Goal: Information Seeking & Learning: Stay updated

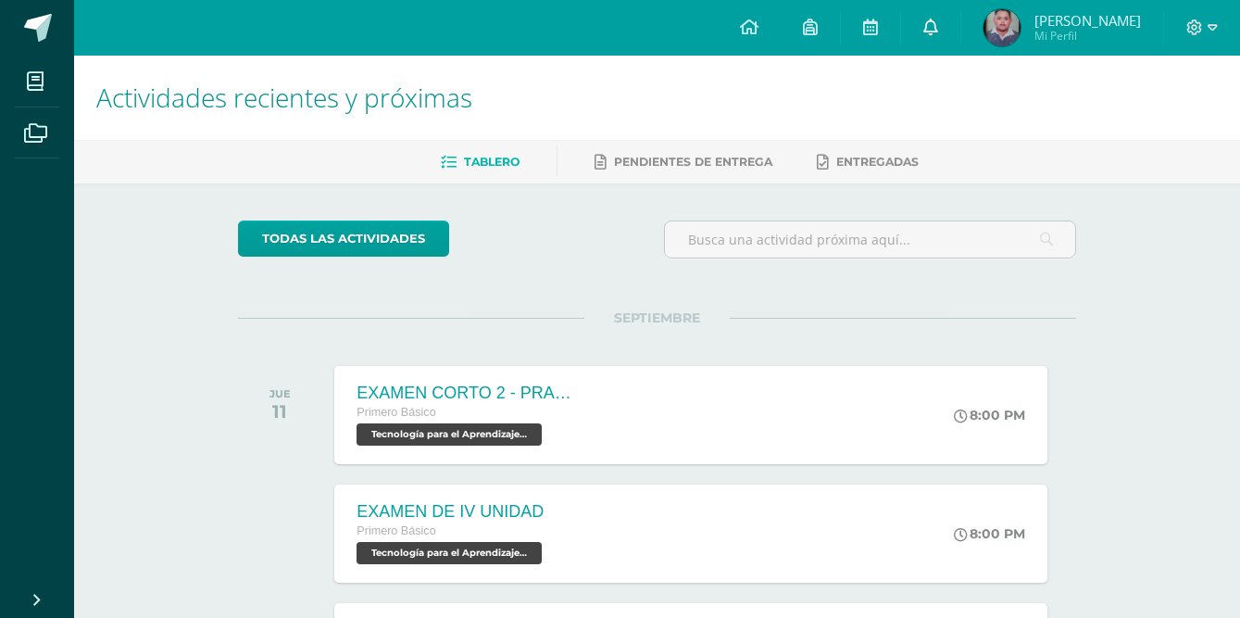
click at [960, 26] on link at bounding box center [930, 28] width 59 height 56
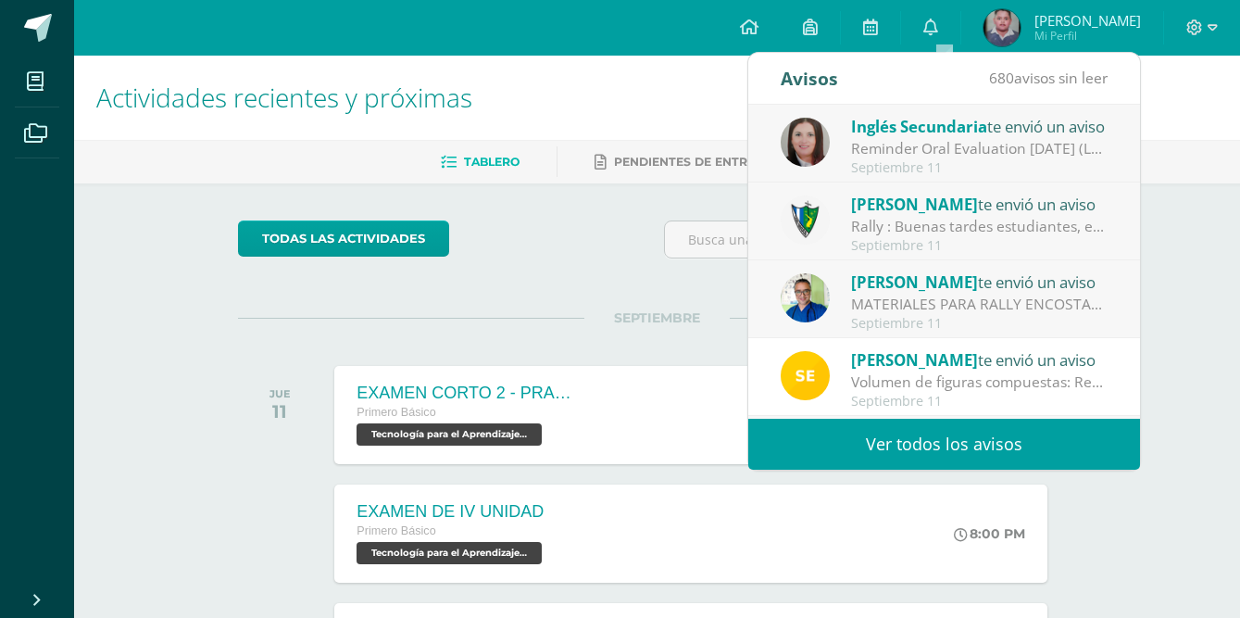
click at [898, 191] on div "Jose Pinto te envió un aviso Rally : Buenas tardes estudiantes, es un gusto sal…" at bounding box center [944, 221] width 392 height 78
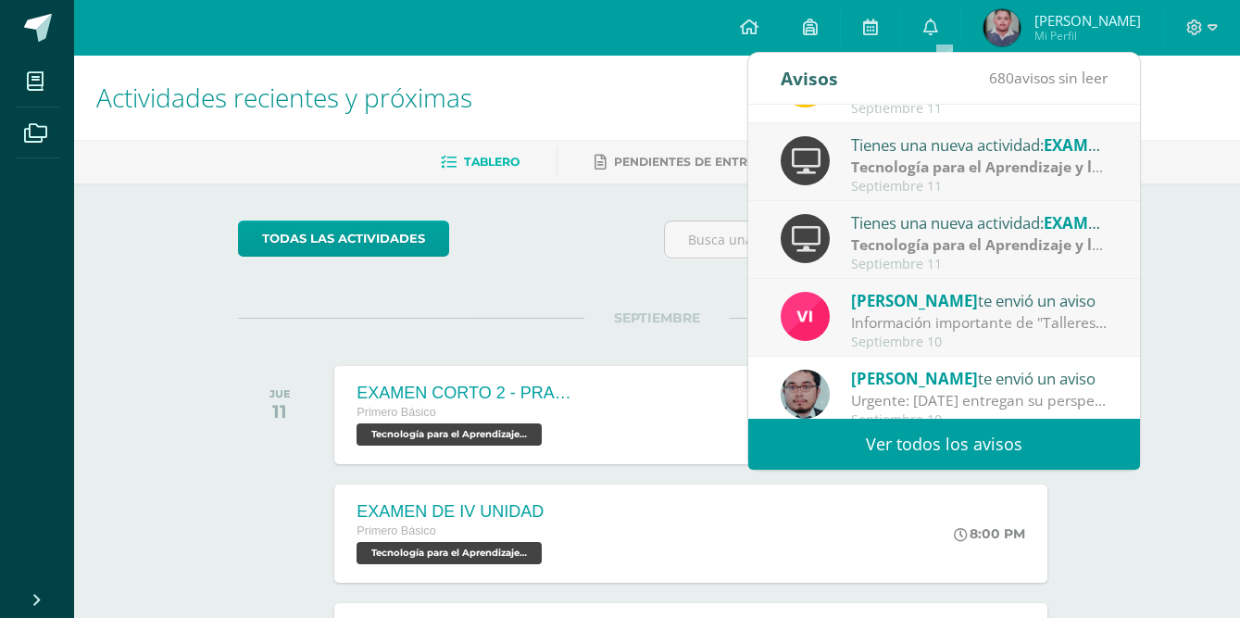
scroll to position [308, 0]
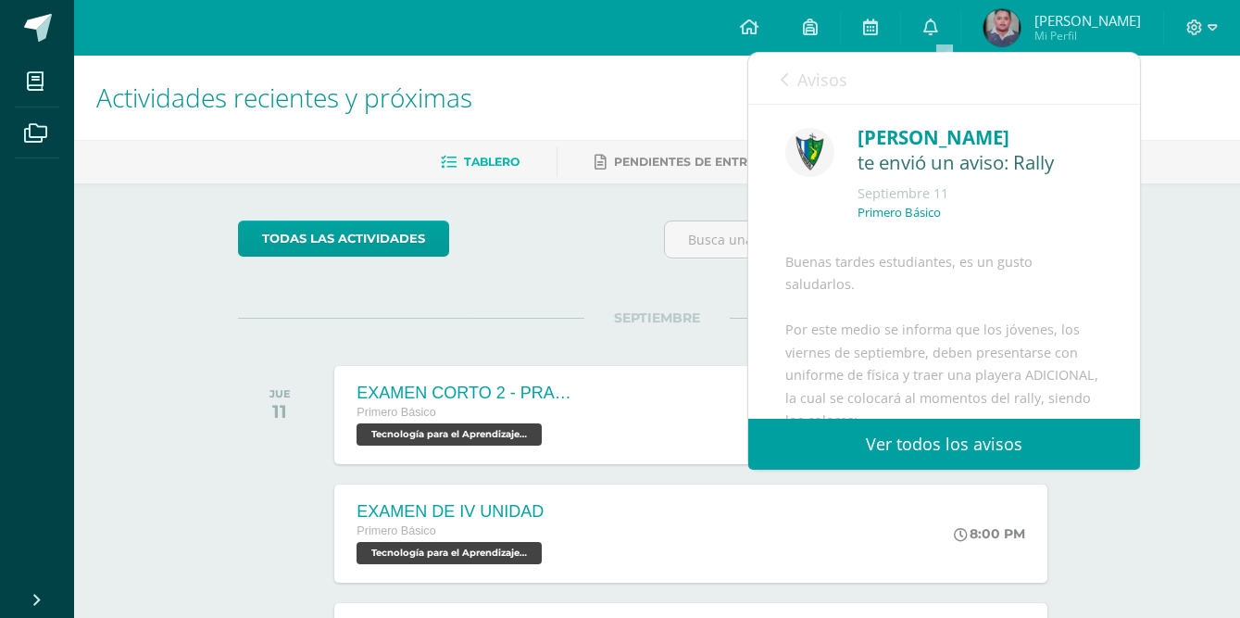
click at [788, 79] on icon at bounding box center [784, 79] width 7 height 15
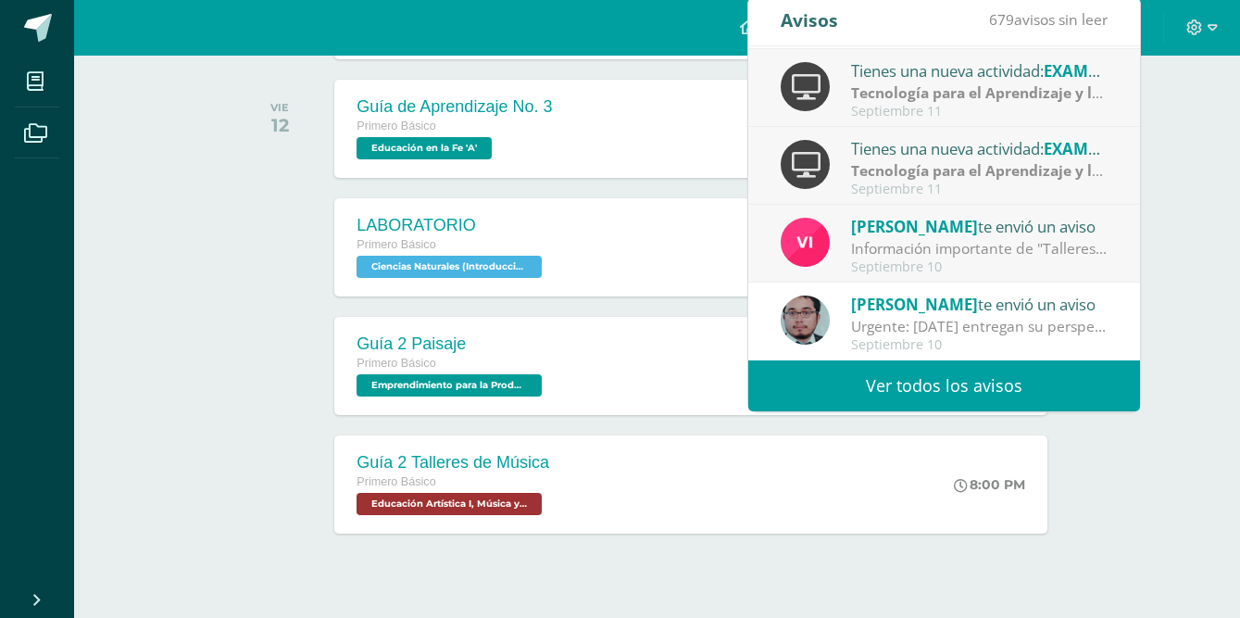
scroll to position [556, 0]
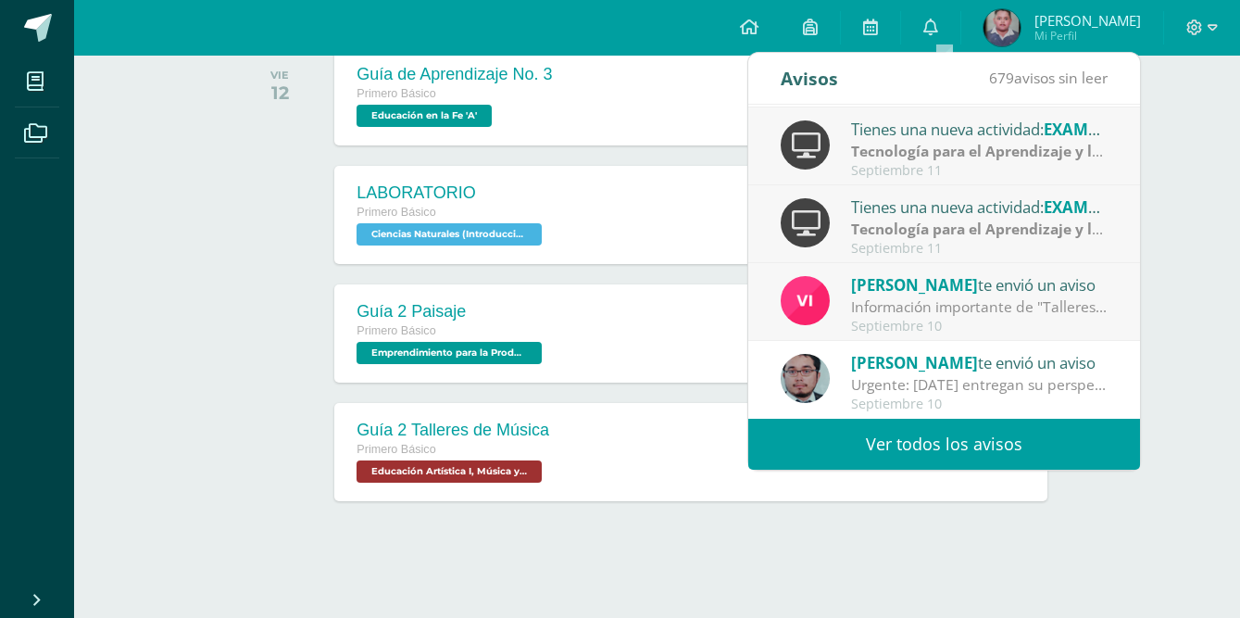
click at [910, 439] on link "Ver todos los avisos" at bounding box center [944, 444] width 392 height 51
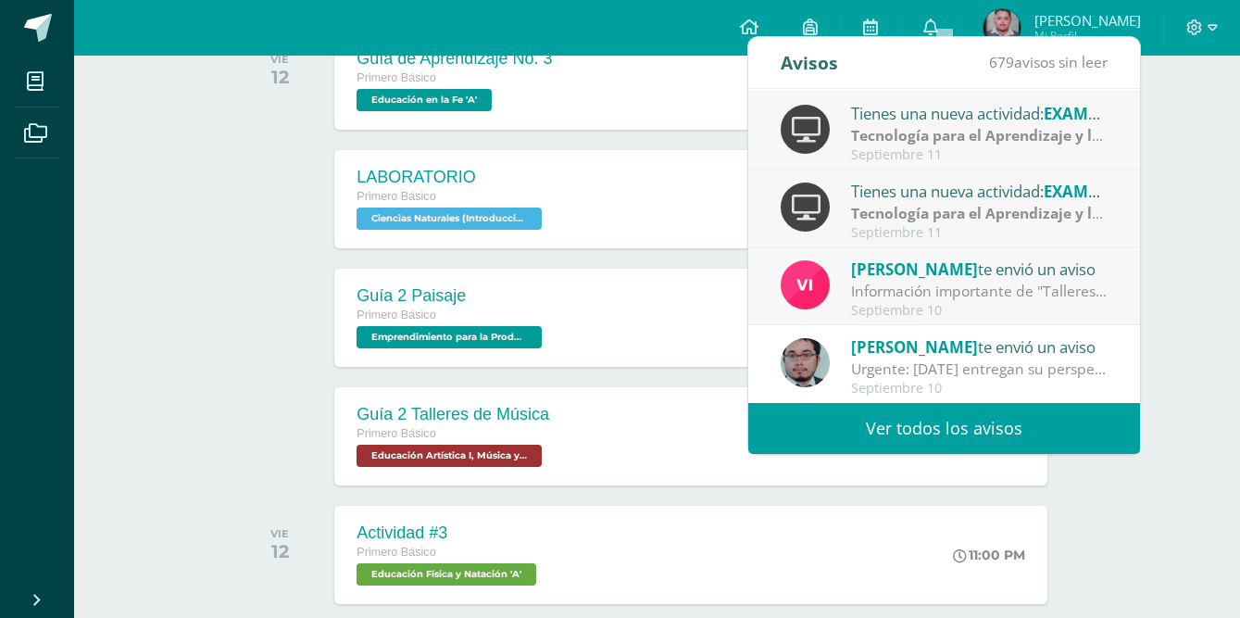
scroll to position [671, 0]
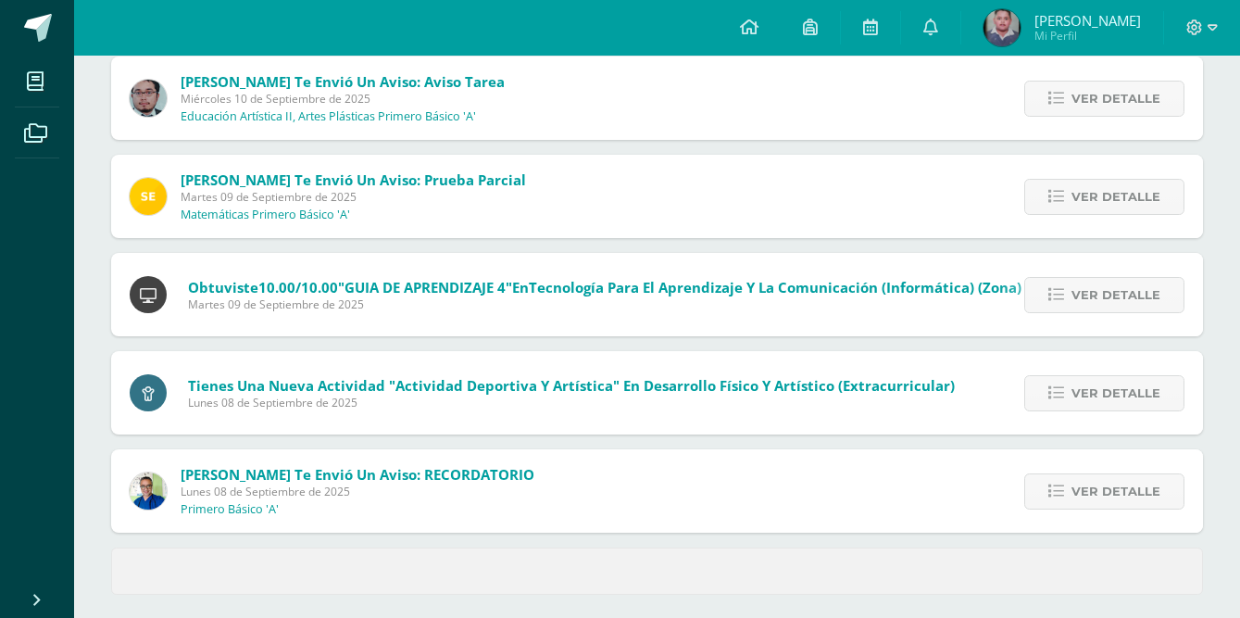
scroll to position [733, 0]
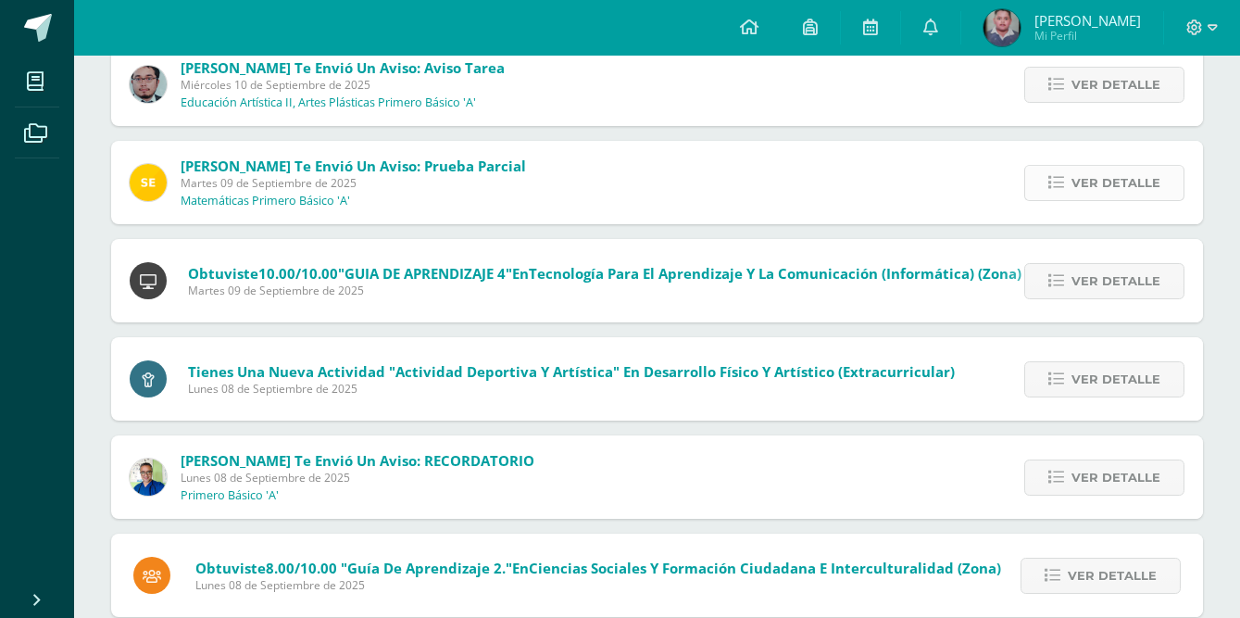
click at [1078, 177] on span "Ver detalle" at bounding box center [1115, 183] width 89 height 34
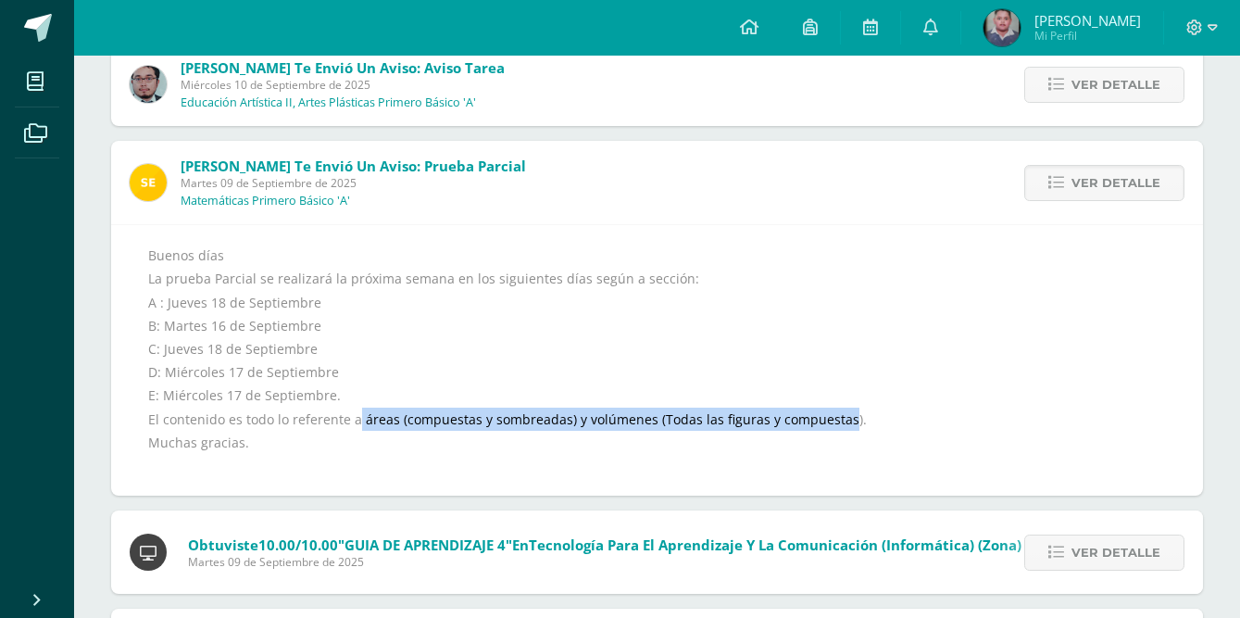
drag, startPoint x: 362, startPoint y: 415, endPoint x: 861, endPoint y: 422, distance: 499.1
click at [861, 422] on div "Buenos días La prueba Parcial se realizará la próxima semana en los siguientes …" at bounding box center [657, 360] width 1018 height 233
copy div "áreas (compuestas y sombreadas) y volúmenes (Todas las figuras y compuestas"
click at [758, 31] on icon at bounding box center [749, 27] width 19 height 17
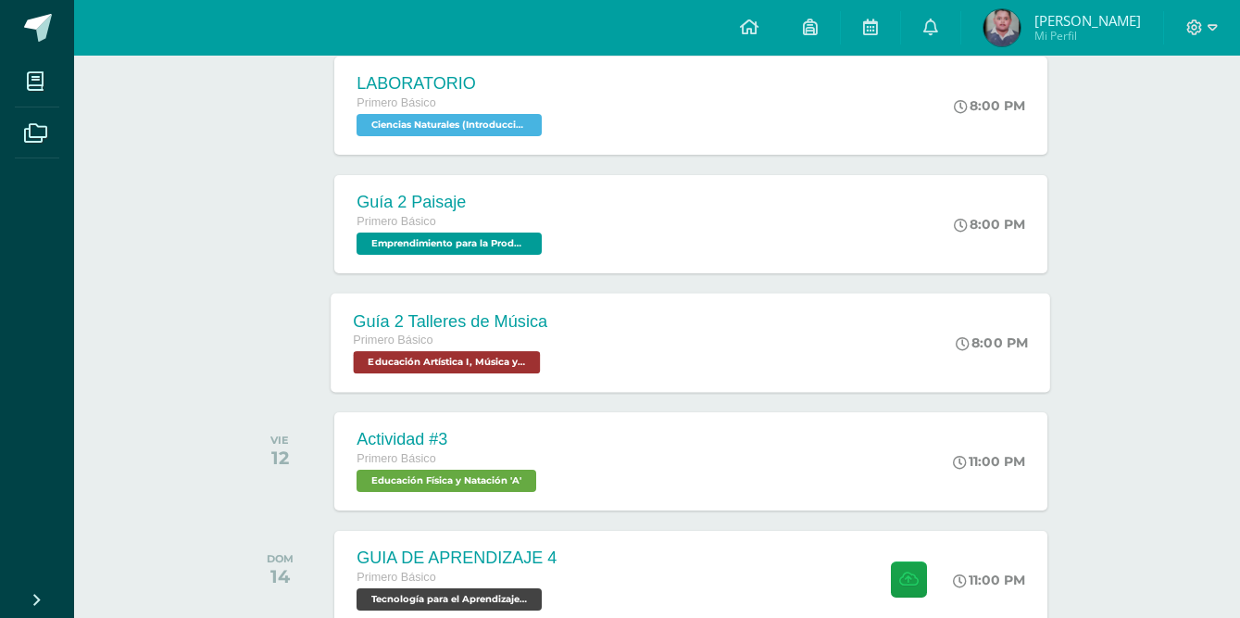
scroll to position [903, 0]
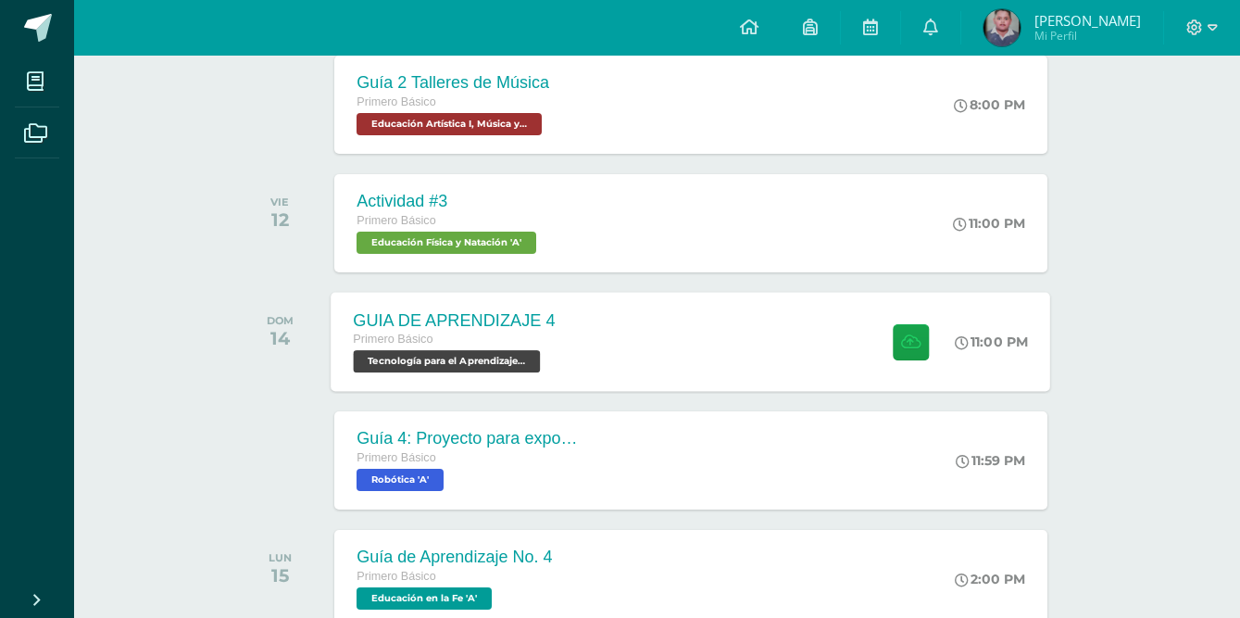
click at [605, 369] on div "GUIA DE APRENDIZAJE 4 Primero Básico Tecnología para el Aprendizaje y la Comuni…" at bounding box center [690, 341] width 719 height 99
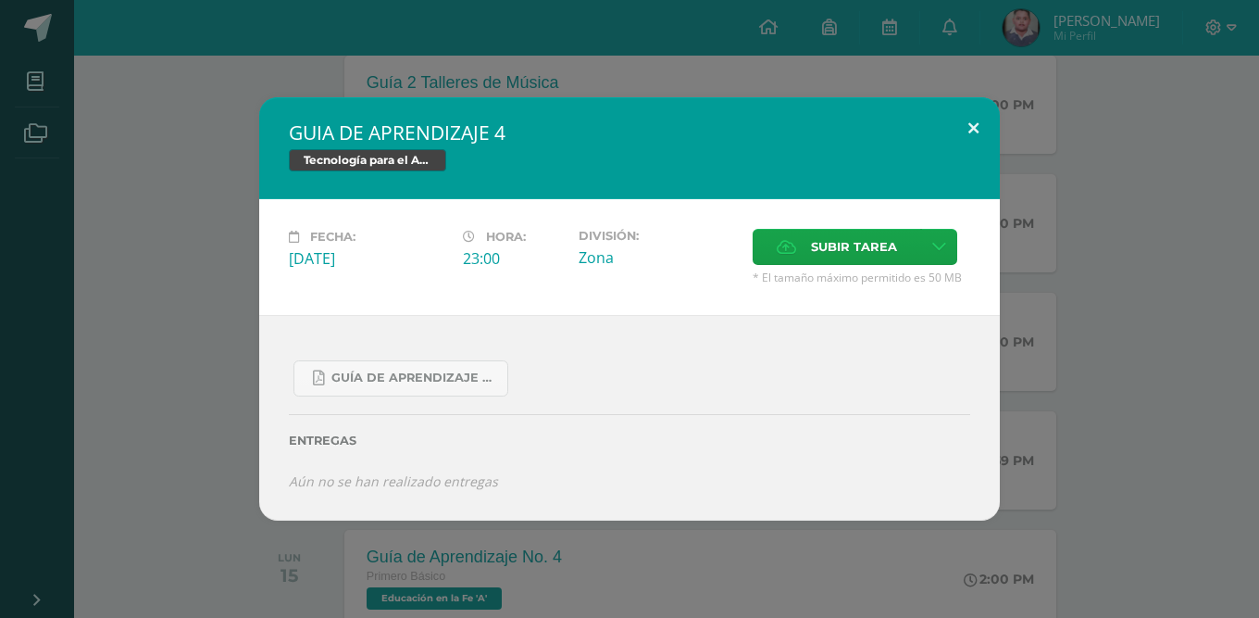
click at [967, 136] on button at bounding box center [973, 128] width 53 height 63
